Goal: Task Accomplishment & Management: Use online tool/utility

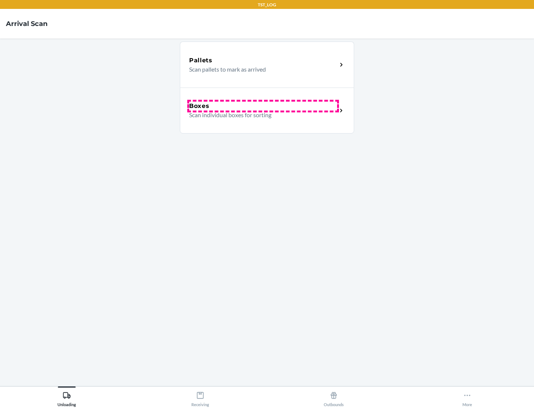
click at [263, 106] on div "Boxes" at bounding box center [263, 106] width 148 height 9
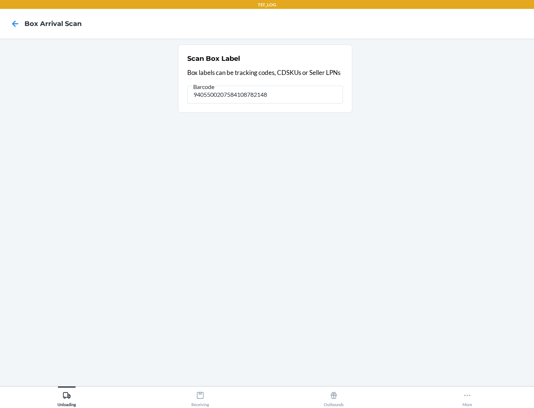
type input "9405500207584108782148"
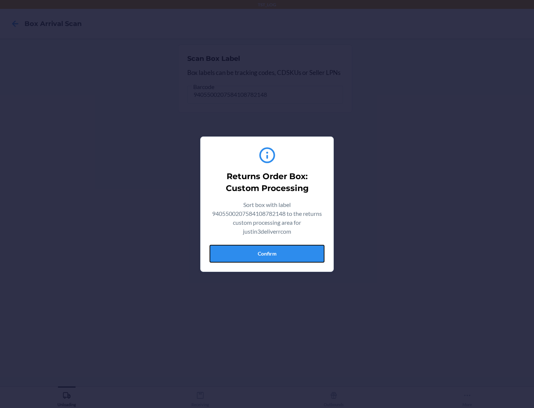
click at [267, 253] on button "Confirm" at bounding box center [267, 254] width 115 height 18
